Goal: Task Accomplishment & Management: Use online tool/utility

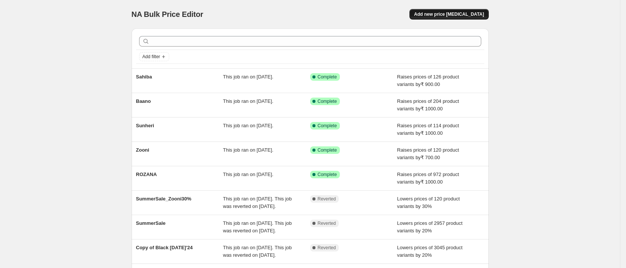
click at [468, 13] on span "Add new price [MEDICAL_DATA]" at bounding box center [449, 14] width 70 height 6
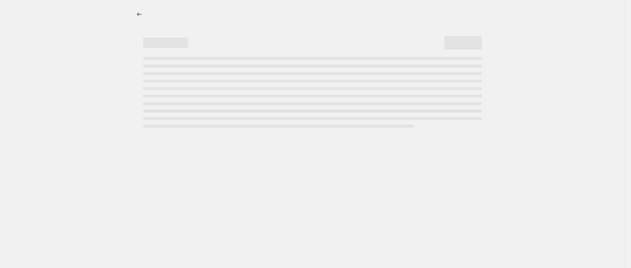
select select "percentage"
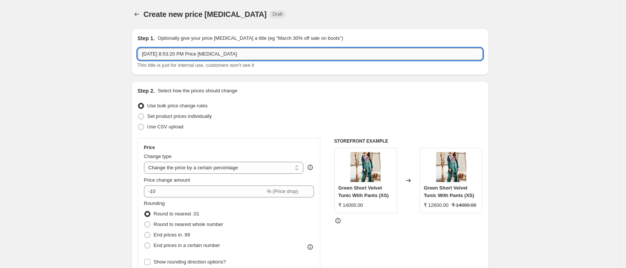
click at [198, 51] on input "[DATE] 8:53:20 PM Price [MEDICAL_DATA]" at bounding box center [310, 54] width 345 height 12
type input "R2S_20%OFF"
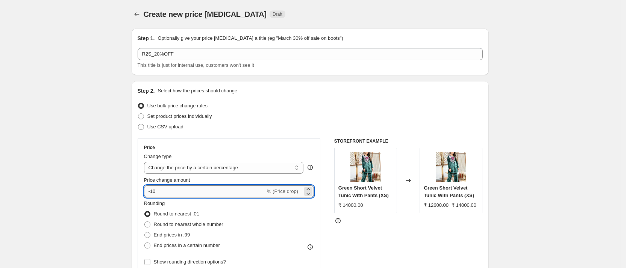
click at [163, 196] on input "-10" at bounding box center [204, 192] width 121 height 12
type input "-1"
type input "-20"
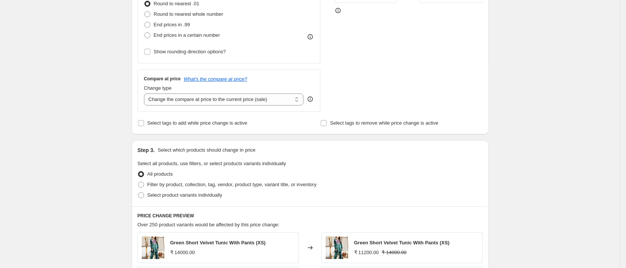
scroll to position [212, 0]
click at [255, 181] on span "Filter by product, collection, tag, vendor, product type, variant title, or inv…" at bounding box center [231, 184] width 169 height 6
click at [138, 181] on input "Filter by product, collection, tag, vendor, product type, variant title, or inv…" at bounding box center [138, 181] width 0 height 0
radio input "true"
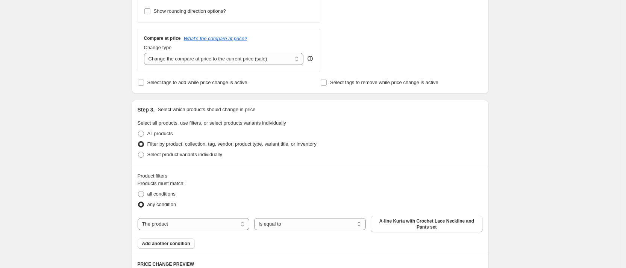
scroll to position [251, 0]
click at [223, 221] on select "The product The product's collection The product's tag The product's vendor The…" at bounding box center [194, 224] width 112 height 12
select select "collection"
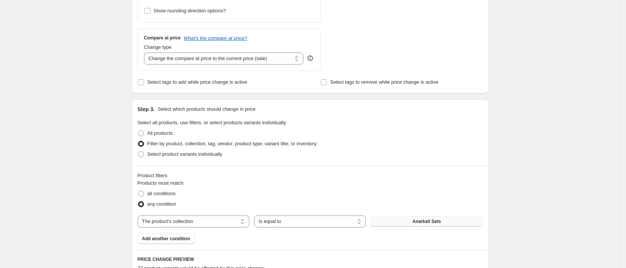
click at [435, 219] on span "Anarkali Sets" at bounding box center [426, 222] width 29 height 6
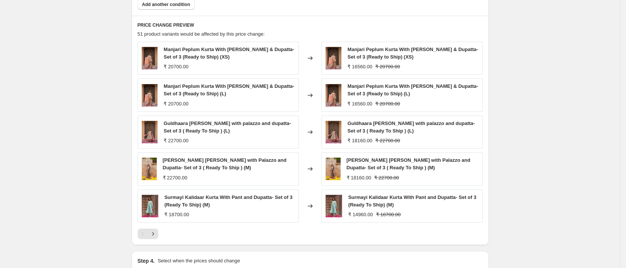
scroll to position [579, 0]
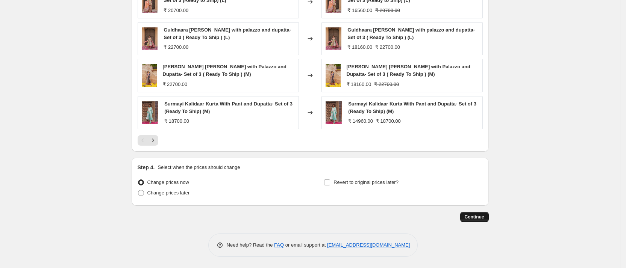
click at [469, 216] on span "Continue" at bounding box center [474, 217] width 20 height 6
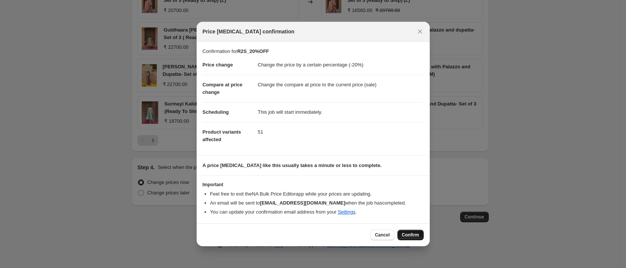
click at [405, 237] on span "Confirm" at bounding box center [410, 235] width 17 height 6
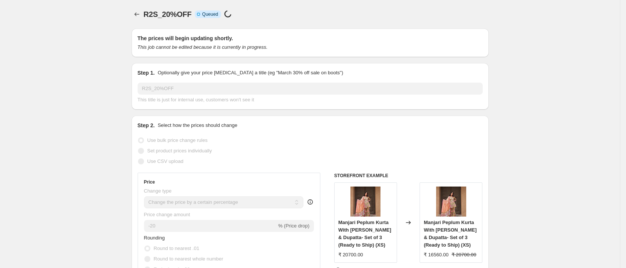
scroll to position [579, 0]
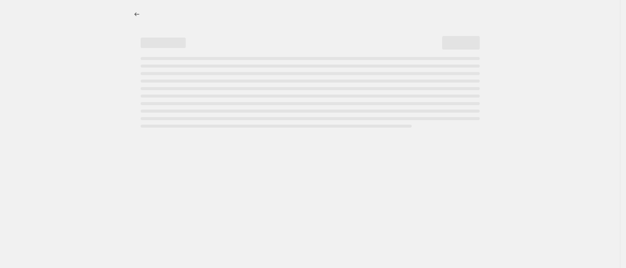
select select "percentage"
select select "collection"
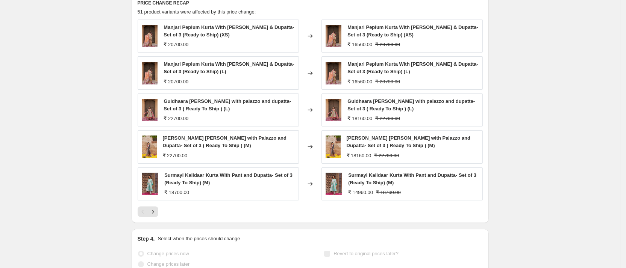
scroll to position [0, 0]
